Goal: Information Seeking & Learning: Learn about a topic

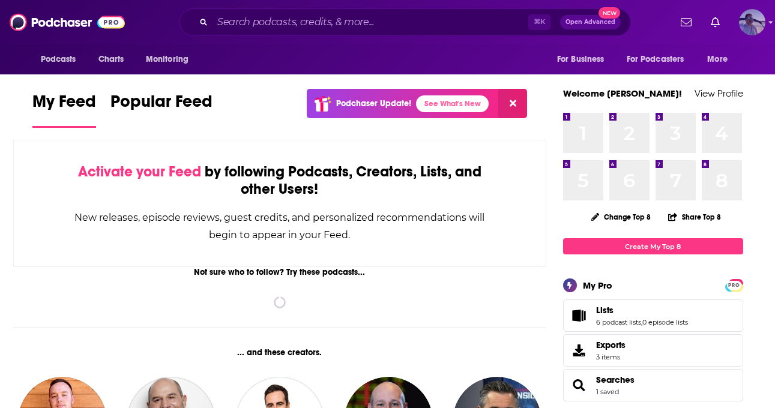
click at [764, 22] on img "Logged in as JasonKramer_TheCRMguy" at bounding box center [752, 22] width 26 height 26
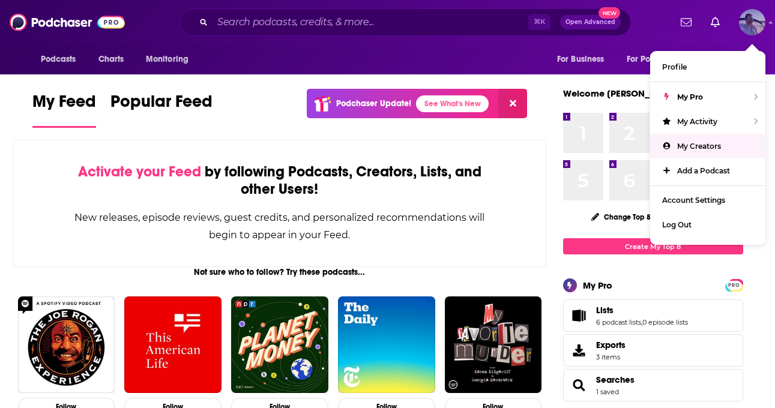
click at [692, 146] on span "My Creators" at bounding box center [699, 146] width 44 height 9
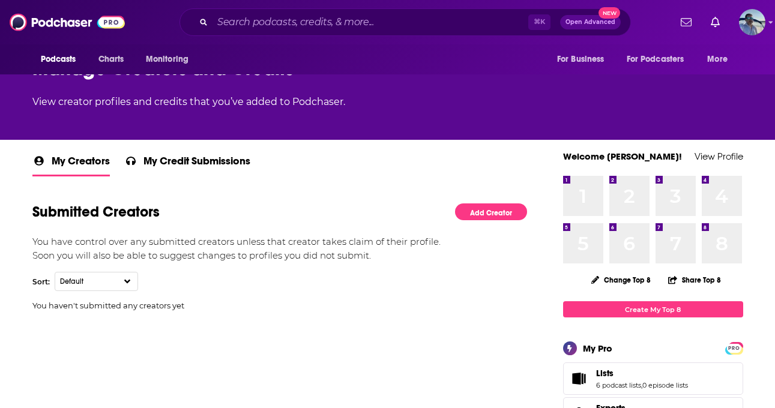
scroll to position [148, 0]
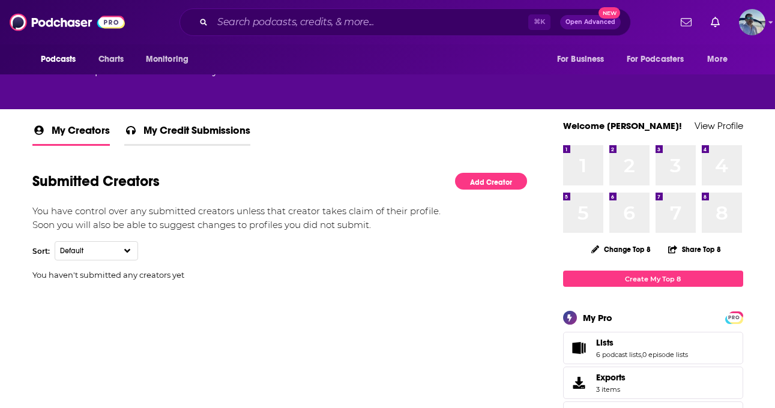
click at [169, 130] on span "My Credit Submissions" at bounding box center [196, 134] width 107 height 20
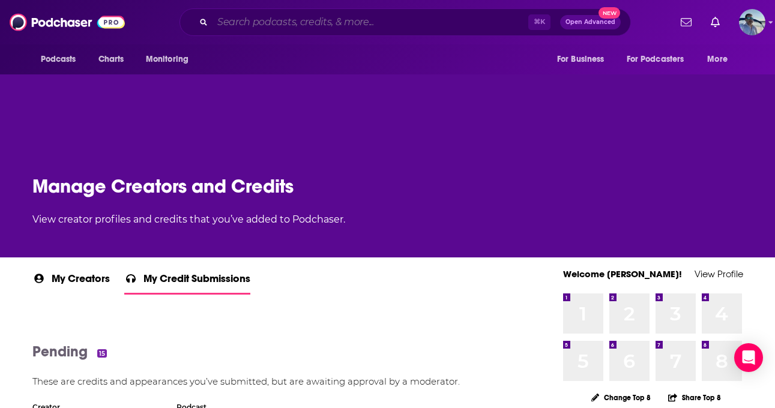
click at [311, 26] on input "Search podcasts, credits, & more..." at bounding box center [370, 22] width 316 height 19
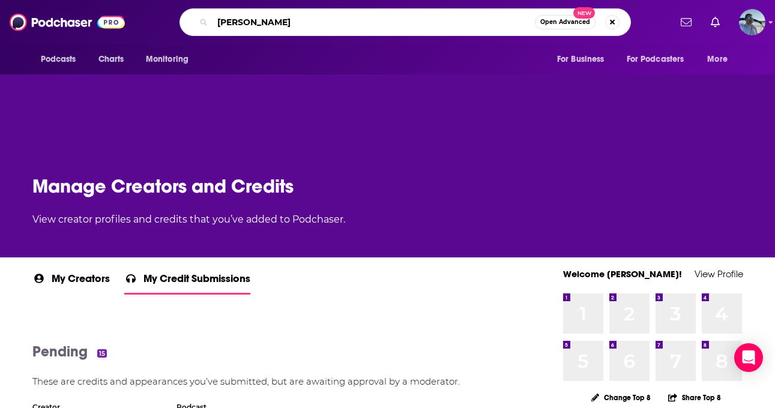
type input "[PERSON_NAME]"
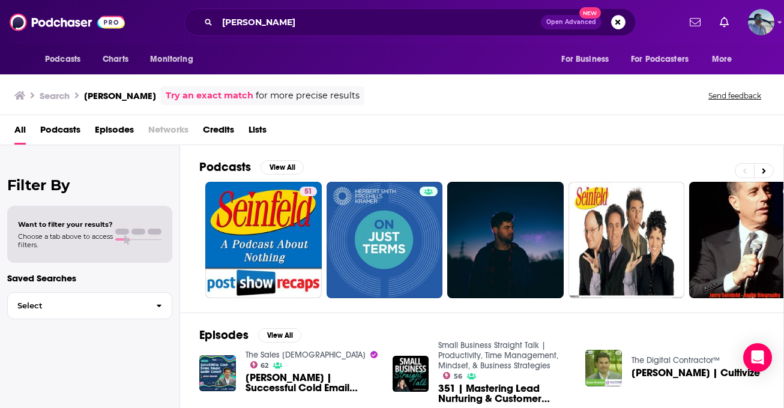
click at [214, 127] on span "Credits" at bounding box center [218, 132] width 31 height 25
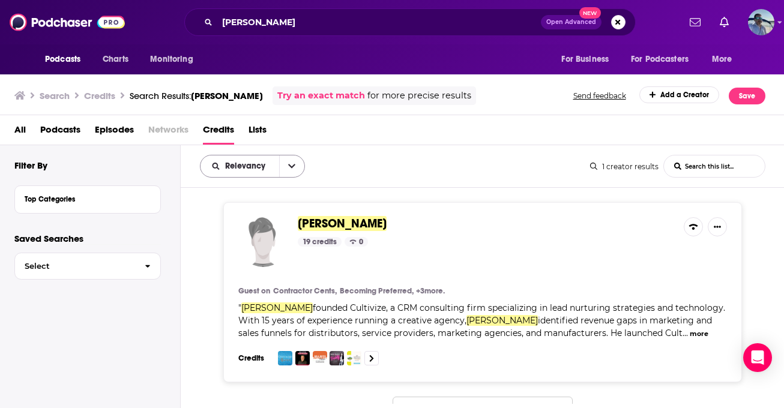
click at [290, 169] on icon "open menu" at bounding box center [291, 166] width 7 height 8
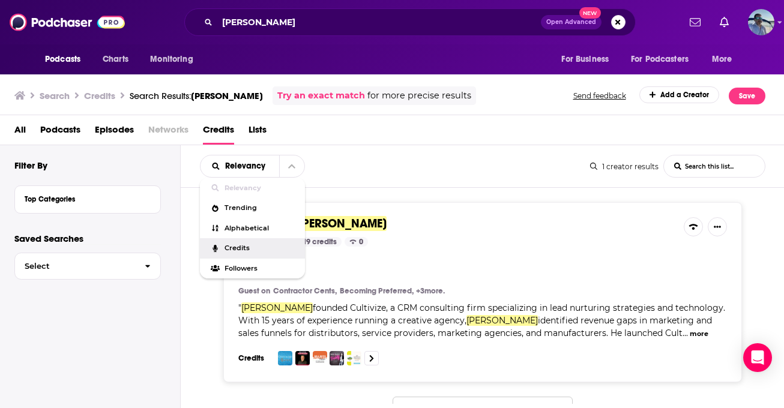
click at [255, 250] on span "Credits" at bounding box center [259, 248] width 71 height 7
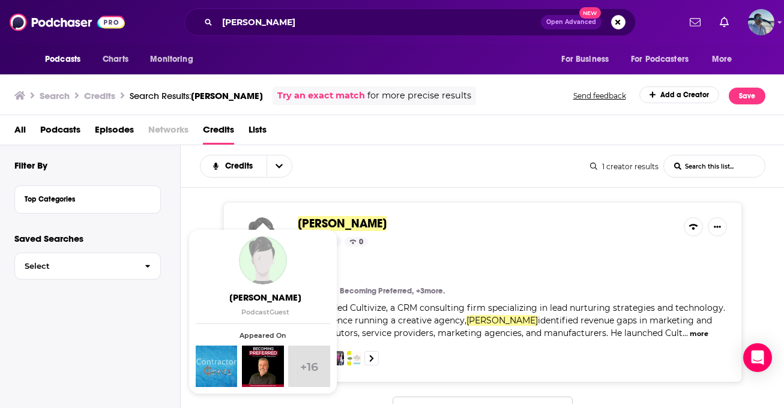
click at [263, 251] on img "Jason Kramer" at bounding box center [263, 260] width 48 height 48
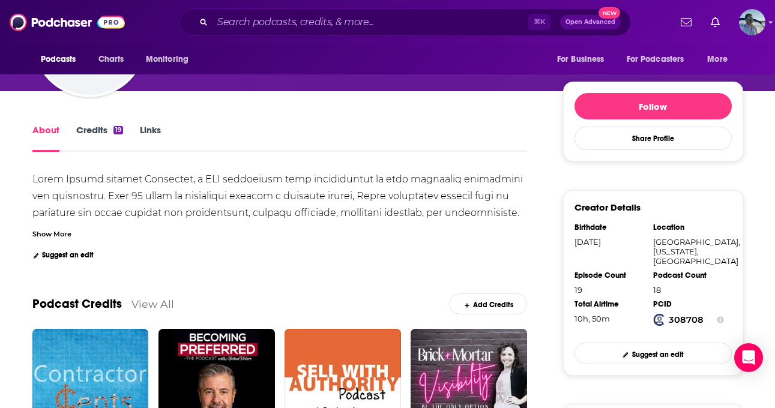
scroll to position [210, 0]
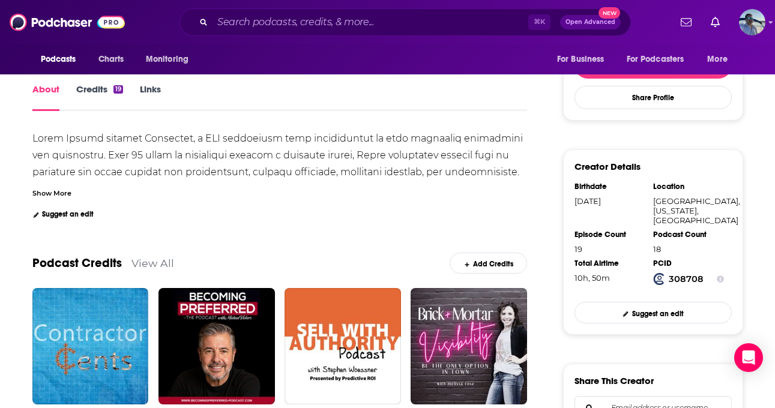
click at [101, 87] on link "Credits 19" at bounding box center [99, 97] width 47 height 28
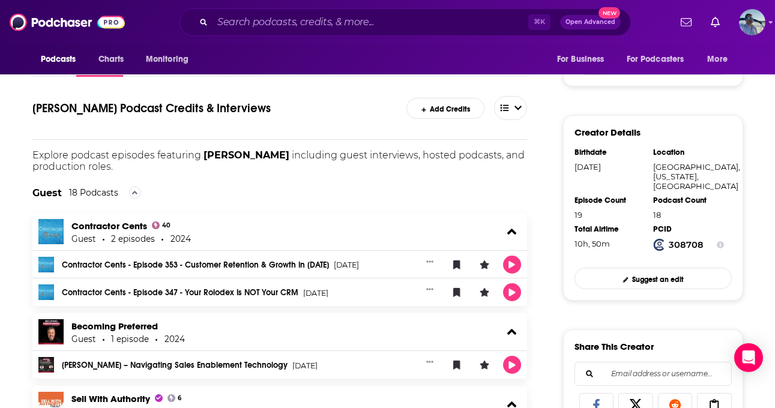
scroll to position [223, 0]
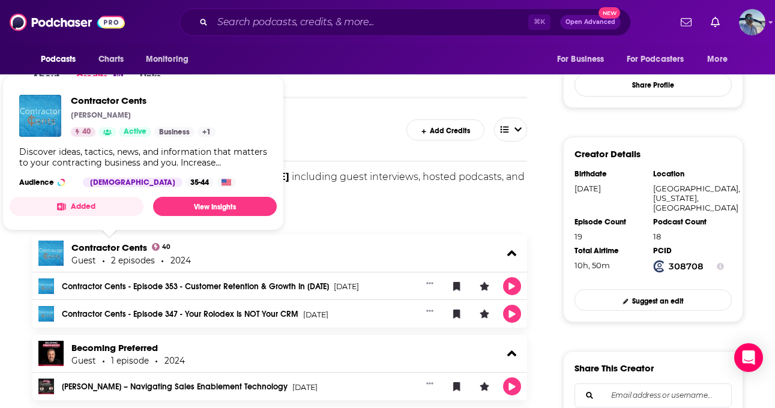
click at [349, 211] on div "Guest 18 Podcasts" at bounding box center [279, 214] width 495 height 41
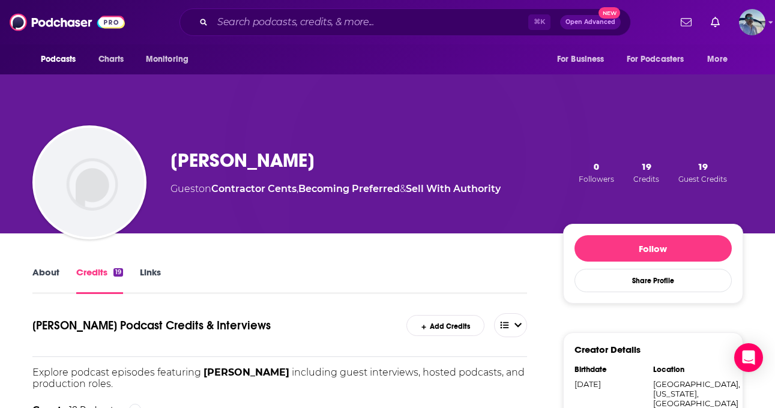
scroll to position [89, 0]
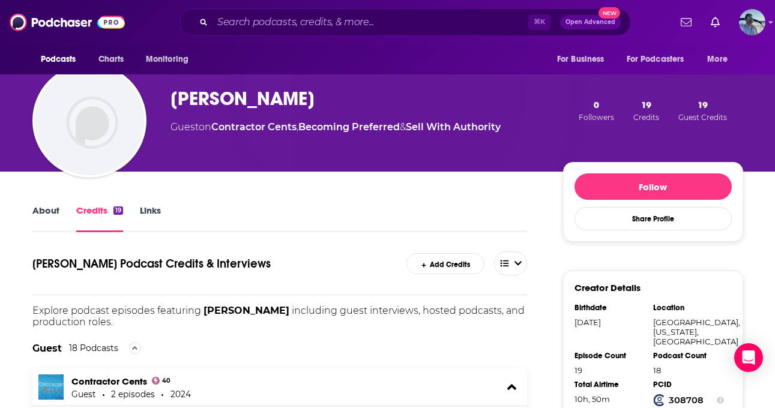
click at [155, 214] on link "Links" at bounding box center [150, 219] width 21 height 28
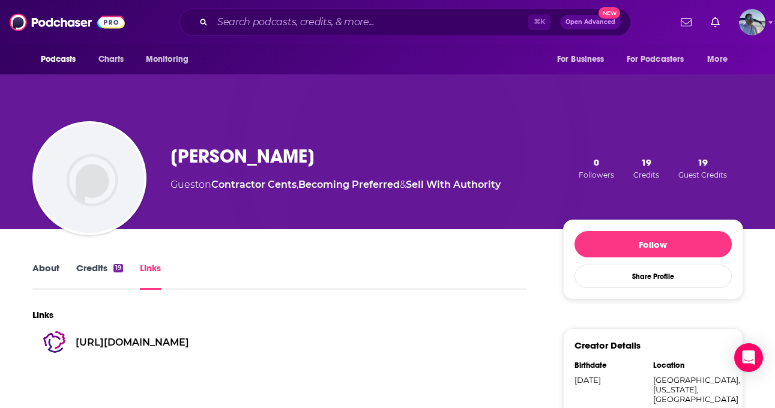
scroll to position [31, 0]
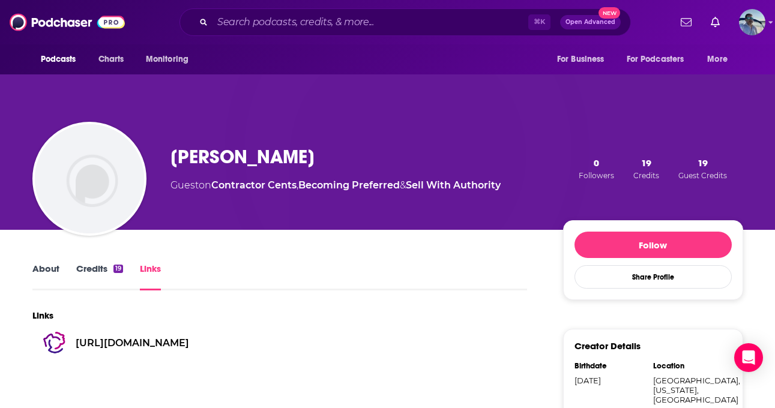
click at [51, 271] on link "About" at bounding box center [45, 277] width 27 height 28
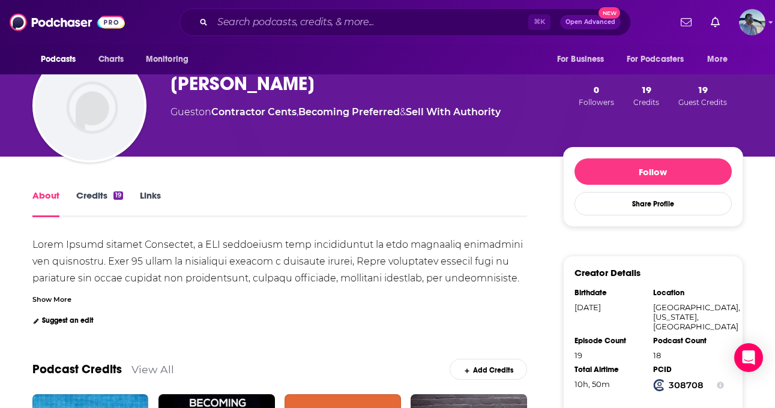
scroll to position [105, 0]
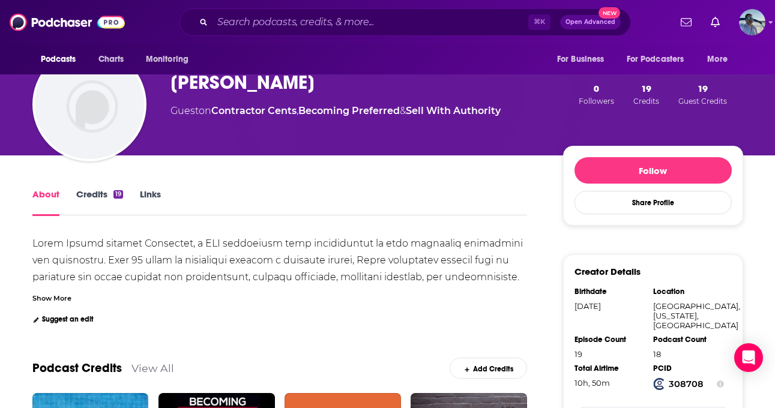
click at [62, 297] on div "Show More" at bounding box center [51, 297] width 39 height 11
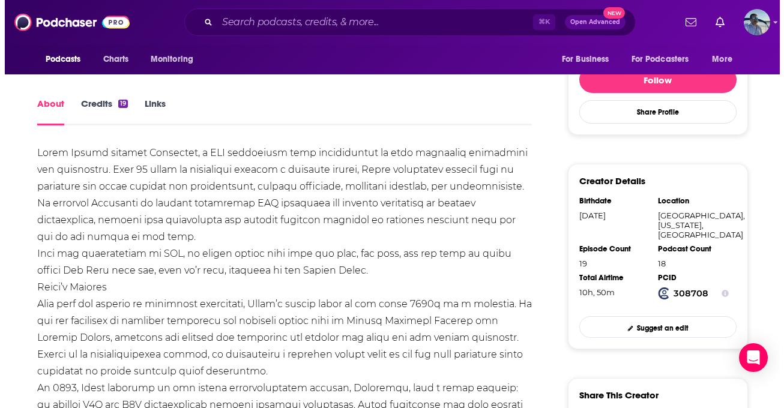
scroll to position [0, 0]
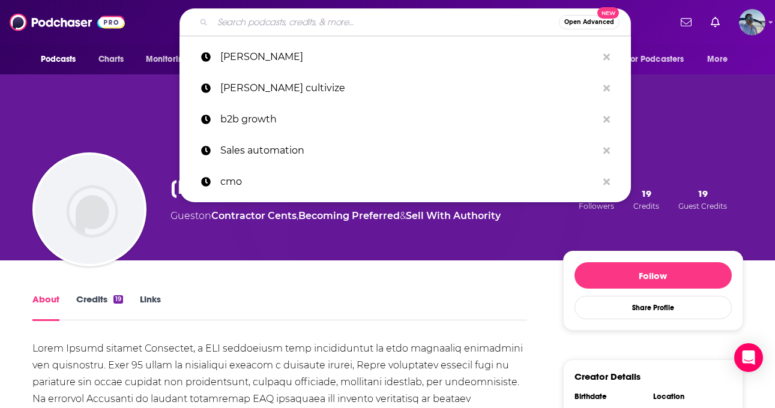
click at [325, 23] on input "Search podcasts, credits, & more..." at bounding box center [385, 22] width 346 height 19
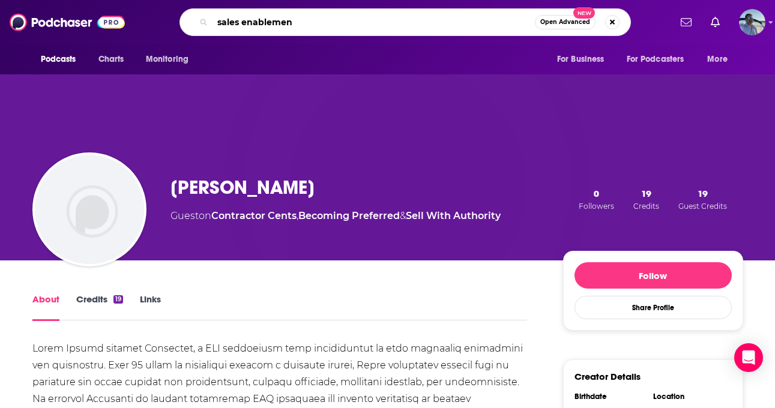
type input "sales enablement"
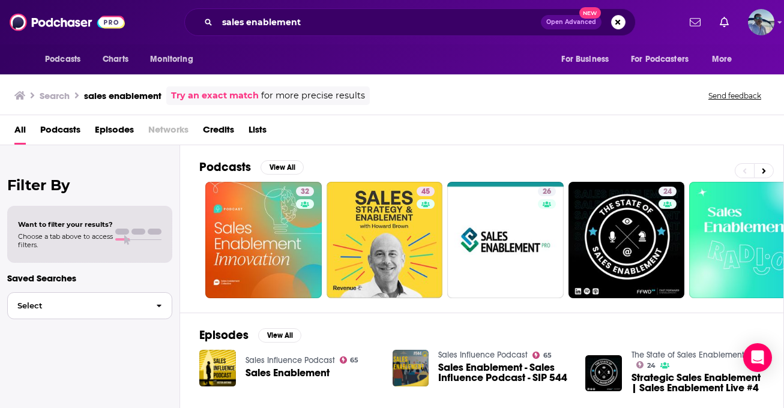
click at [73, 303] on span "Select" at bounding box center [77, 306] width 139 height 8
click at [80, 137] on span "Podcasts" at bounding box center [60, 132] width 40 height 25
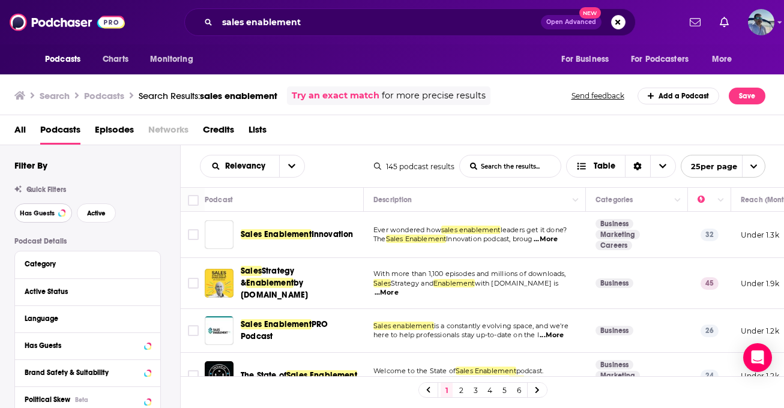
click at [53, 214] on span "Has Guests" at bounding box center [37, 213] width 35 height 7
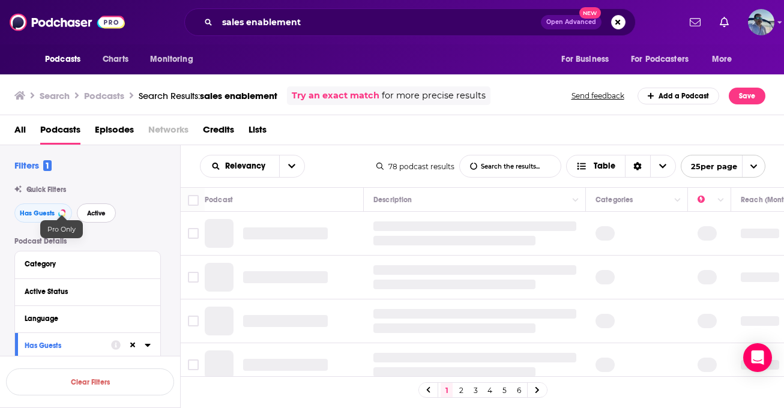
click at [95, 214] on span "Active" at bounding box center [96, 213] width 19 height 7
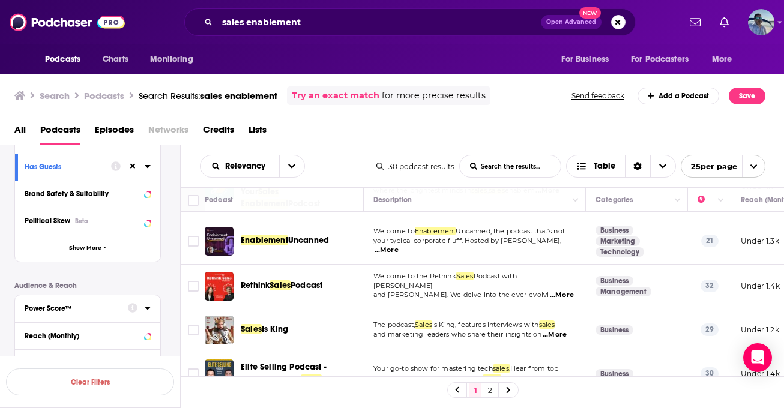
scroll to position [189, 0]
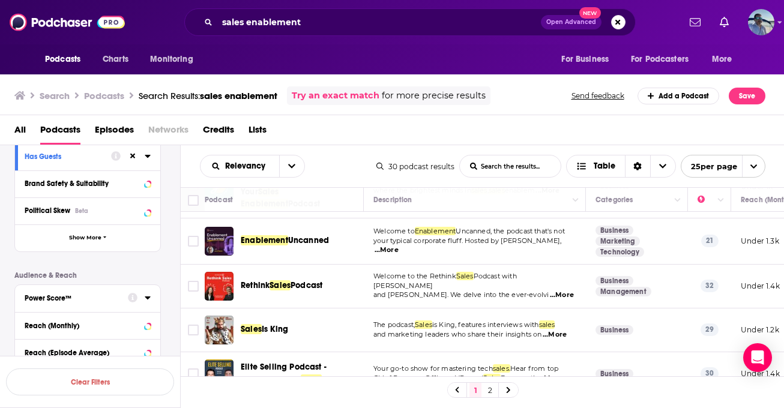
click at [146, 297] on icon at bounding box center [147, 298] width 5 height 3
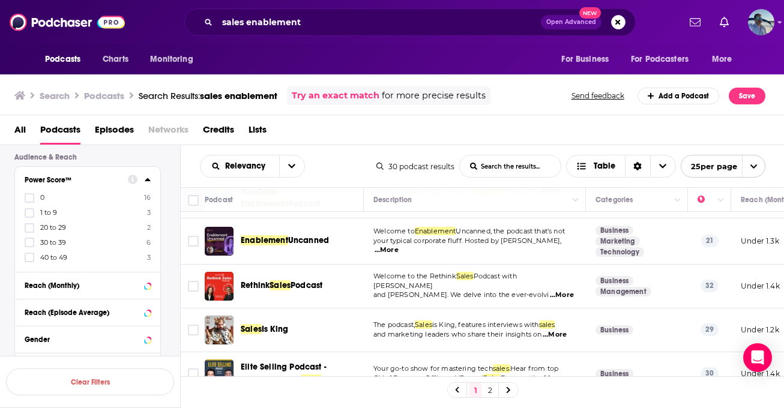
scroll to position [329, 0]
